Goal: Task Accomplishment & Management: Manage account settings

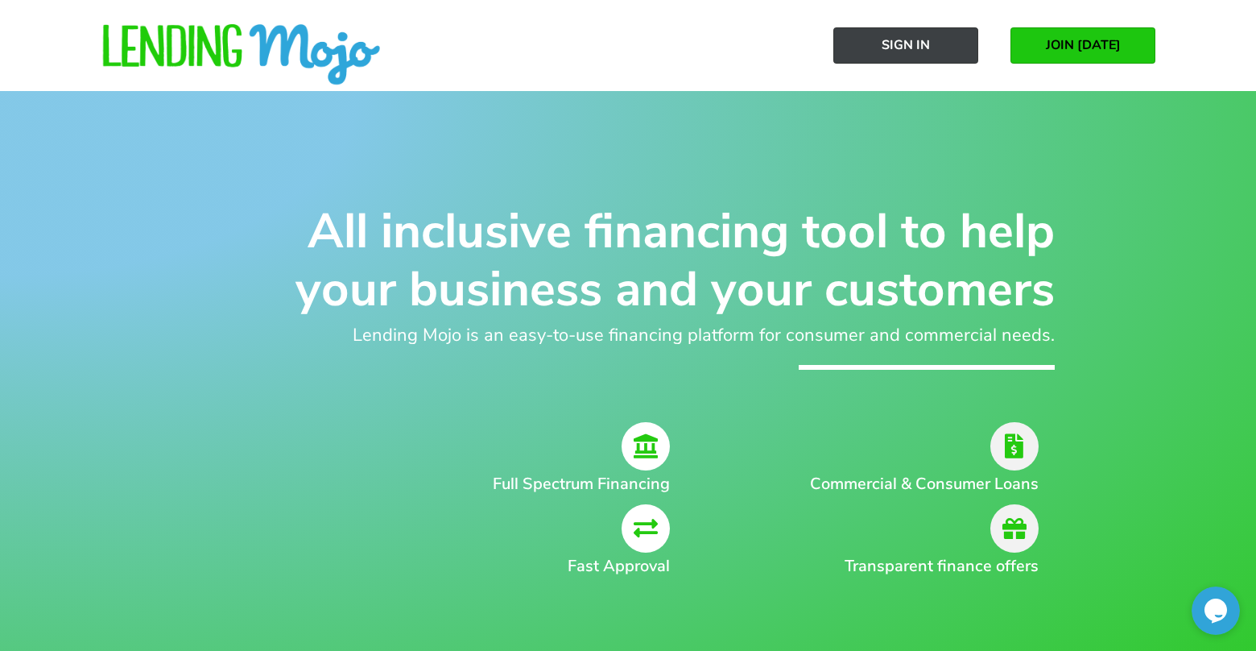
click at [928, 50] on span "Sign In" at bounding box center [906, 45] width 48 height 14
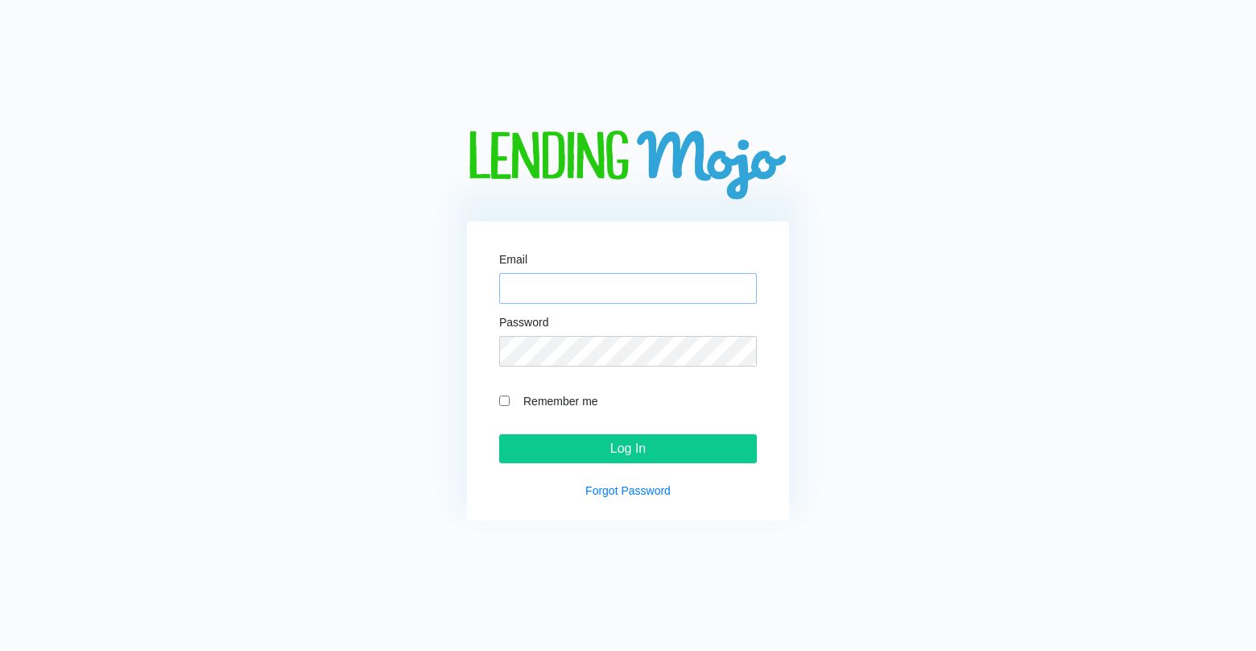
click at [583, 292] on input "Email" at bounding box center [628, 288] width 258 height 31
type input "[EMAIL_ADDRESS][DOMAIN_NAME]"
click at [506, 401] on input "Remember me" at bounding box center [504, 400] width 10 height 10
checkbox input "true"
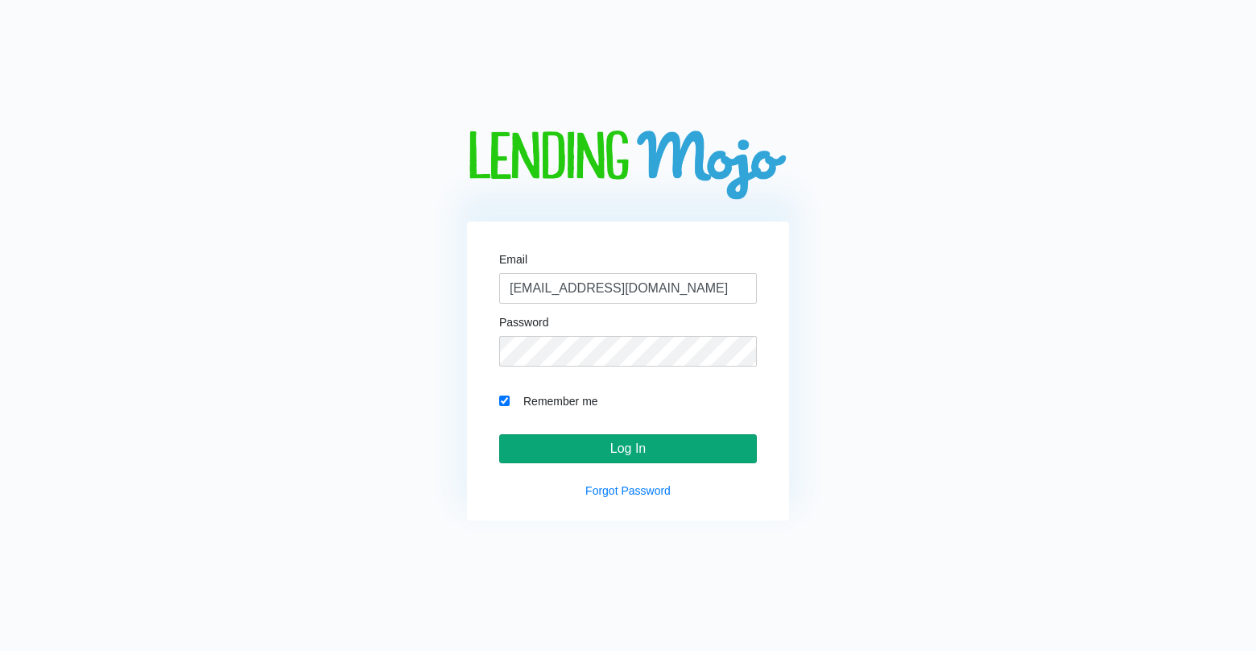
click at [657, 446] on input "Log In" at bounding box center [628, 448] width 258 height 29
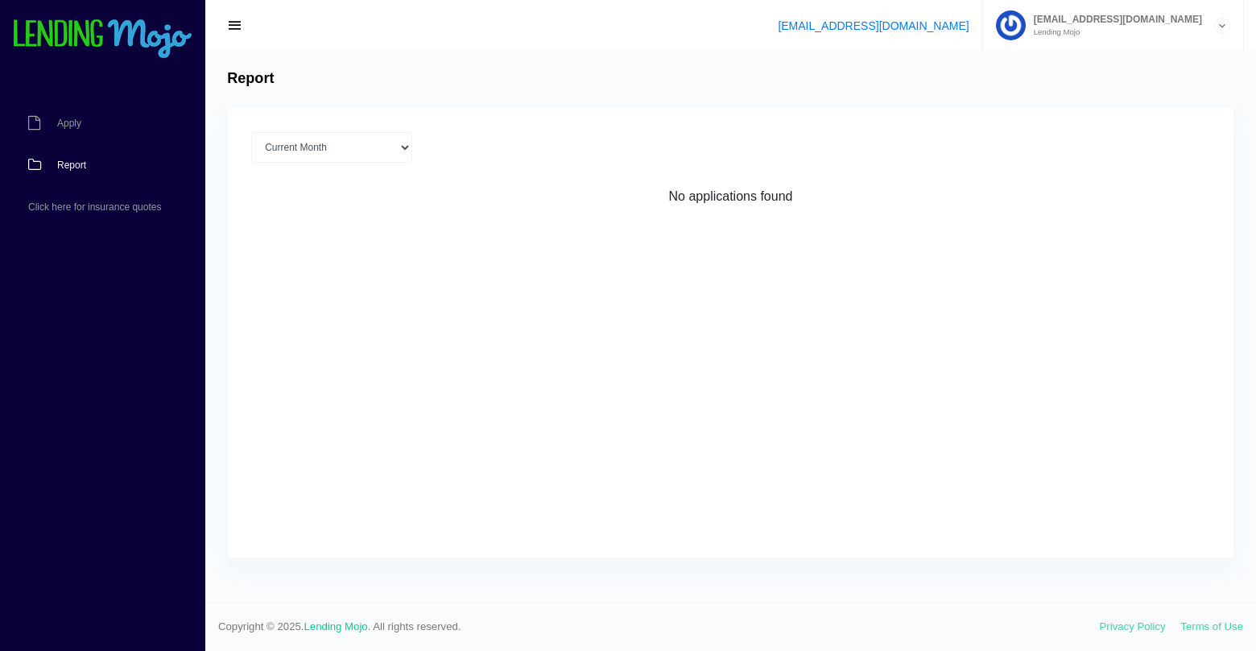
click at [241, 21] on span "button" at bounding box center [235, 26] width 16 height 18
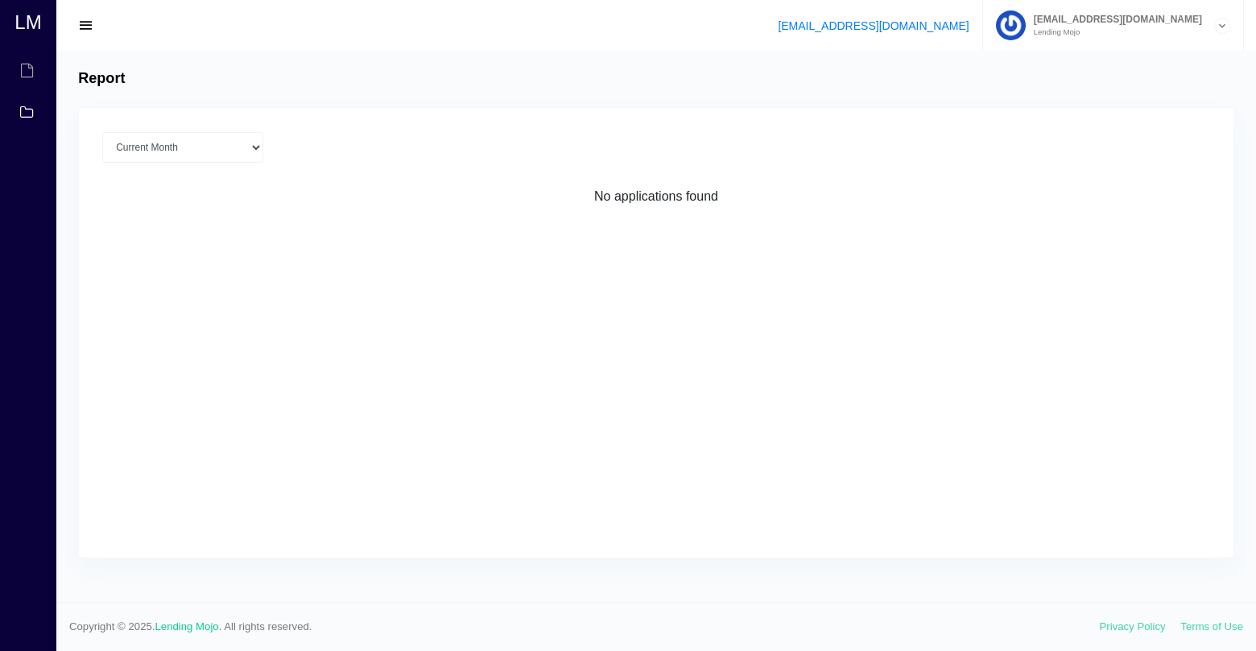
click at [88, 23] on span "button" at bounding box center [86, 26] width 16 height 18
